Goal: Task Accomplishment & Management: Manage account settings

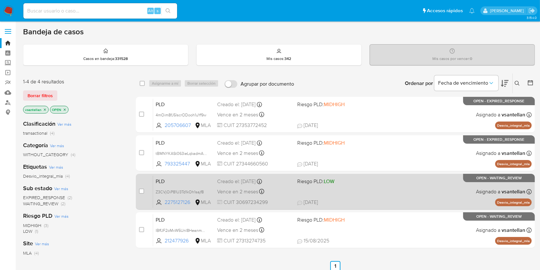
click at [467, 184] on div "PLD Z3CVjOiP81U3Td1kOh1sajf8 2275127126 MLA Riesgo PLD: LOW Creado el: 12/07/20…" at bounding box center [342, 191] width 379 height 32
click at [493, 191] on span "Asignado a vsantellan" at bounding box center [500, 191] width 49 height 7
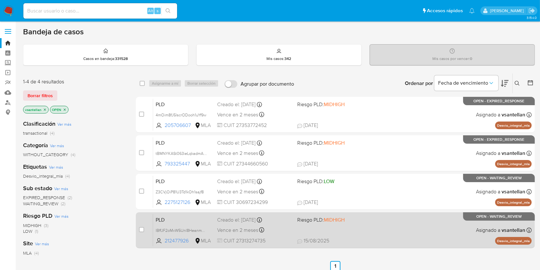
click at [354, 219] on span "Riesgo PLD: MIDHIGH" at bounding box center [334, 219] width 75 height 8
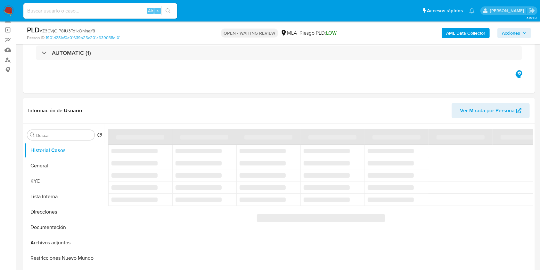
scroll to position [186, 0]
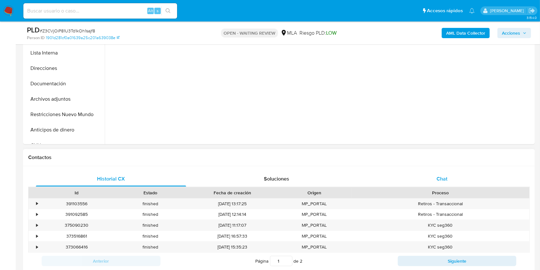
click at [483, 185] on div "Chat" at bounding box center [442, 178] width 150 height 15
select select "10"
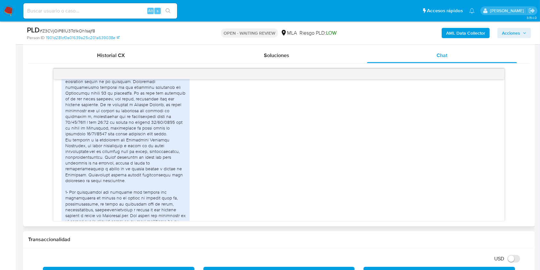
scroll to position [1032, 0]
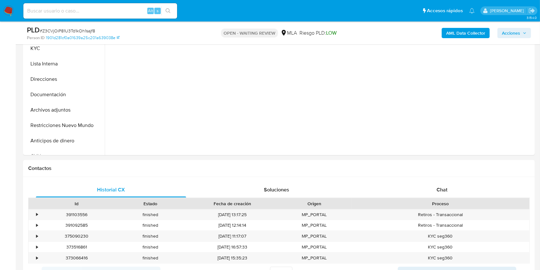
scroll to position [235, 0]
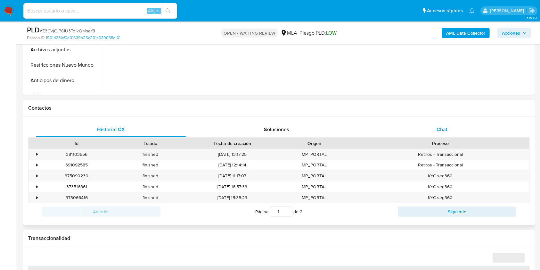
select select "10"
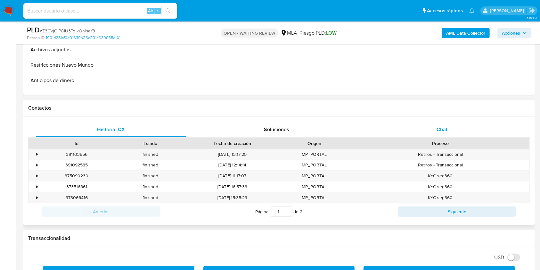
click at [488, 128] on div "Chat" at bounding box center [442, 129] width 150 height 15
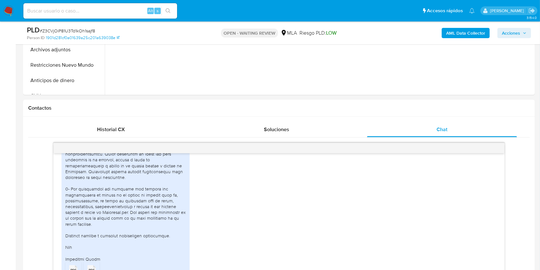
scroll to position [312, 0]
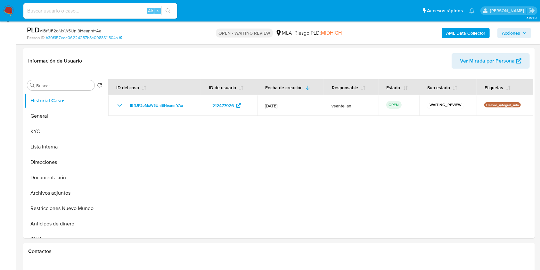
select select "10"
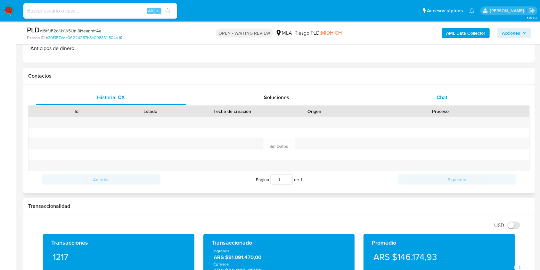
click at [464, 94] on div "Chat" at bounding box center [442, 97] width 150 height 15
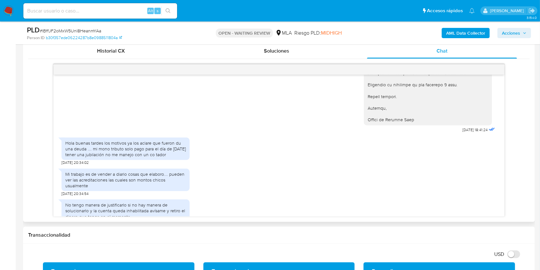
scroll to position [431, 0]
